Goal: Transaction & Acquisition: Purchase product/service

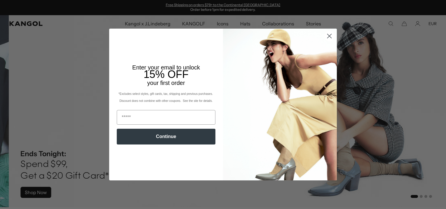
click at [327, 37] on circle "Close dialog" at bounding box center [330, 36] width 10 height 10
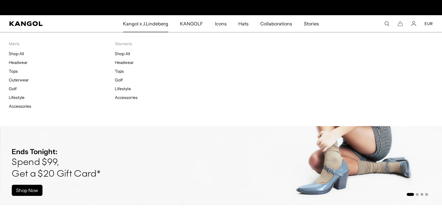
scroll to position [0, 120]
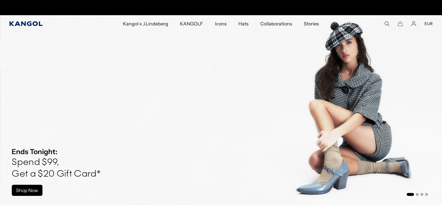
click at [37, 24] on icon "Kangol" at bounding box center [25, 23] width 33 height 5
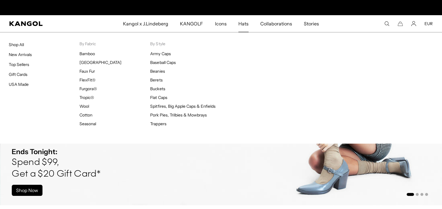
scroll to position [0, 120]
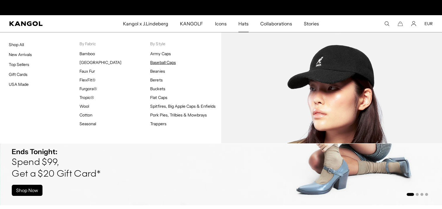
click at [167, 61] on link "Baseball Caps" at bounding box center [162, 62] width 25 height 5
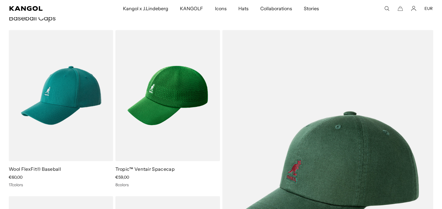
scroll to position [0, 120]
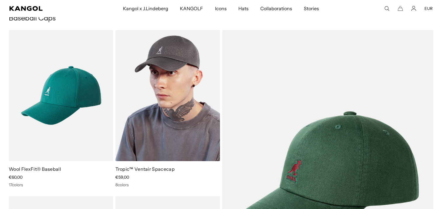
click at [150, 115] on img at bounding box center [167, 95] width 104 height 131
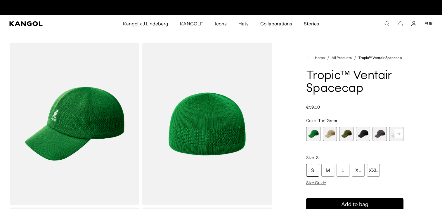
click at [325, 135] on span "2 of 8" at bounding box center [330, 134] width 14 height 14
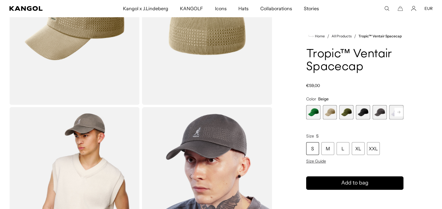
scroll to position [0, 120]
click at [313, 151] on div "S" at bounding box center [312, 148] width 13 height 13
click at [313, 150] on div "S" at bounding box center [312, 148] width 13 height 13
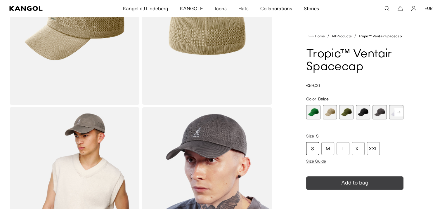
click at [360, 185] on span "Add to bag" at bounding box center [354, 183] width 27 height 8
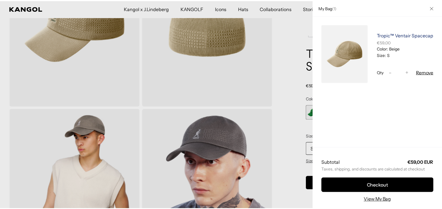
scroll to position [0, 0]
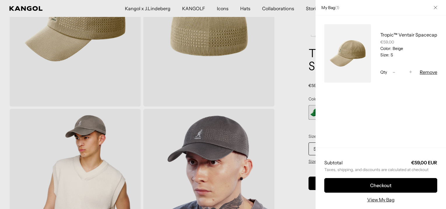
click at [434, 8] on icon "Close" at bounding box center [436, 8] width 4 height 4
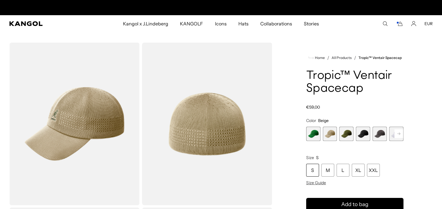
scroll to position [0, 120]
